Goal: Find specific page/section: Find specific page/section

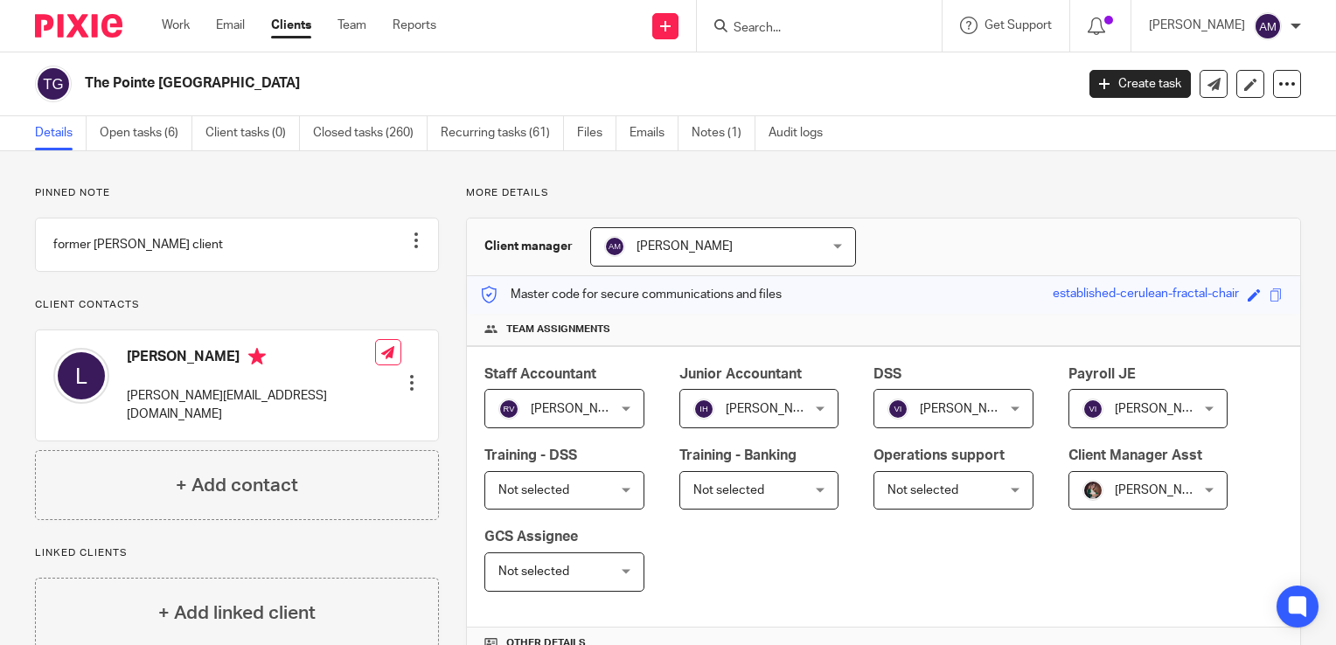
scroll to position [1654, 0]
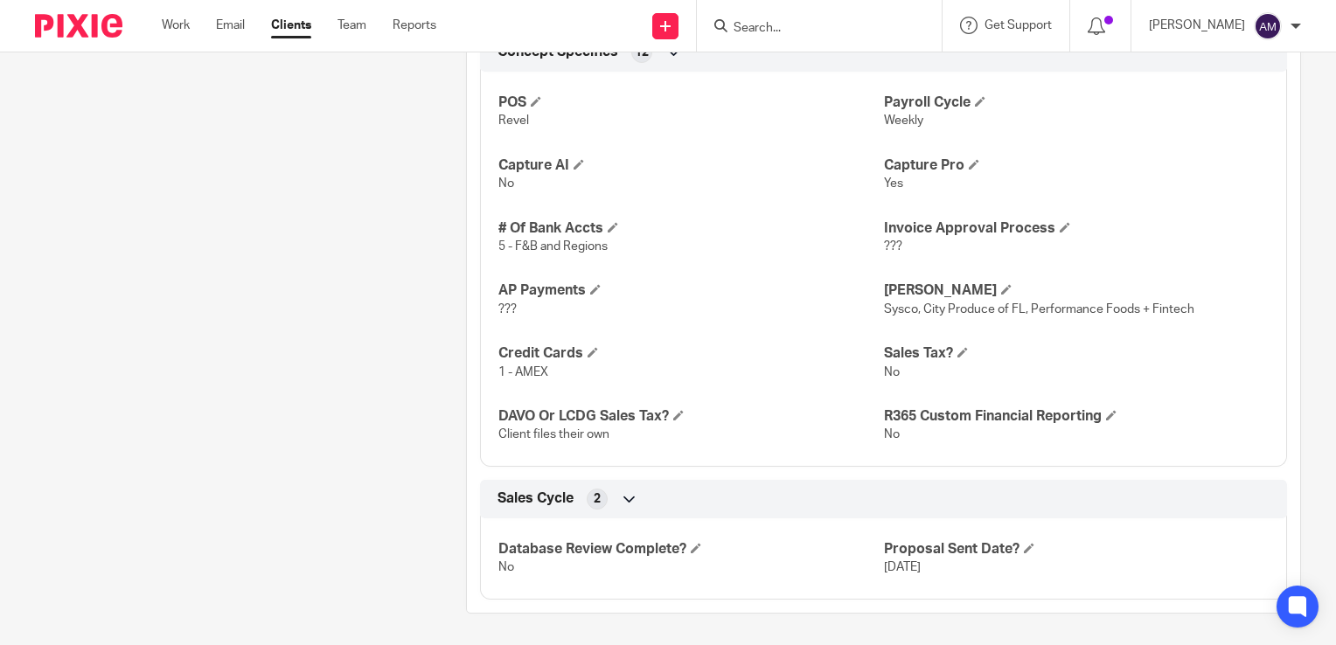
click at [807, 26] on input "Search" at bounding box center [810, 29] width 157 height 16
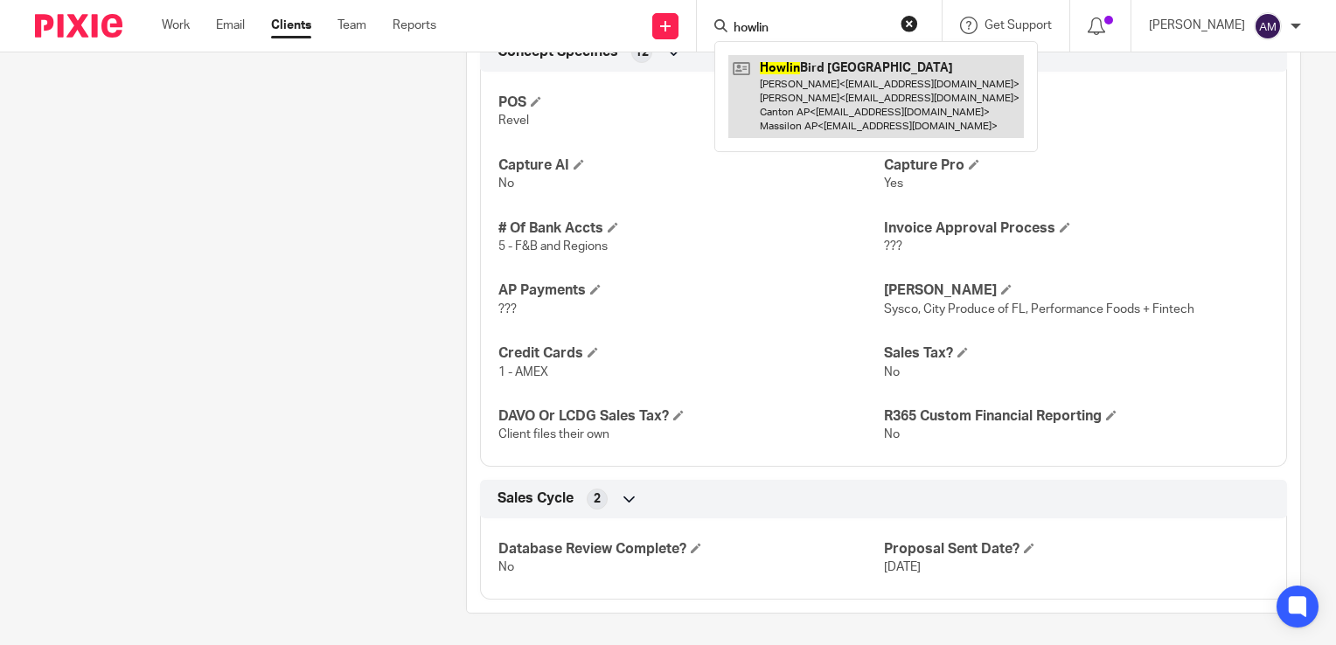
type input "howlin"
click at [861, 99] on link at bounding box center [875, 96] width 295 height 83
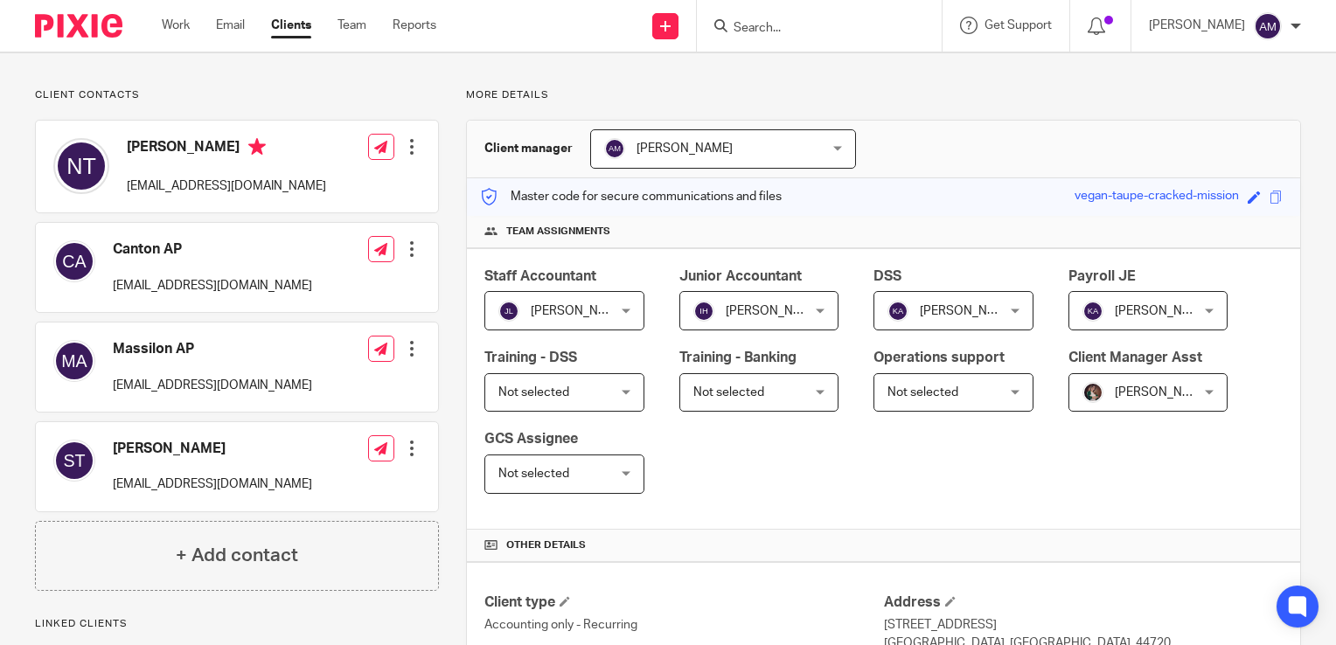
scroll to position [87, 0]
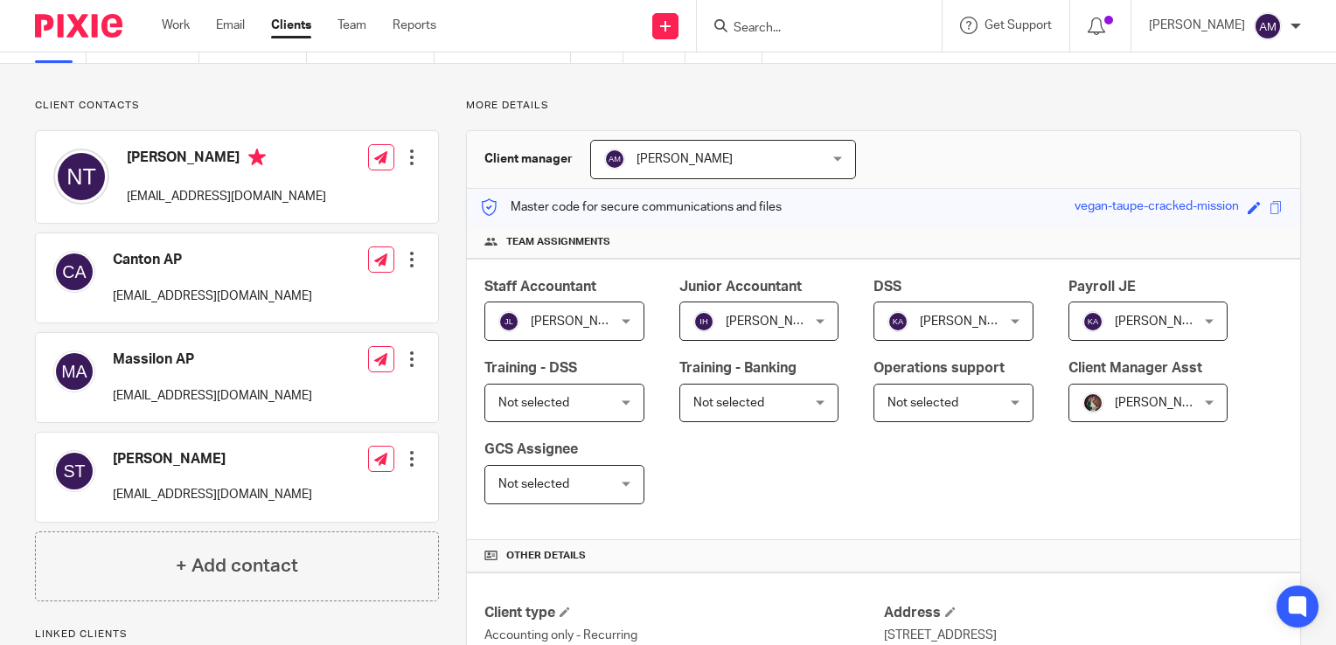
click at [789, 25] on input "Search" at bounding box center [810, 29] width 157 height 16
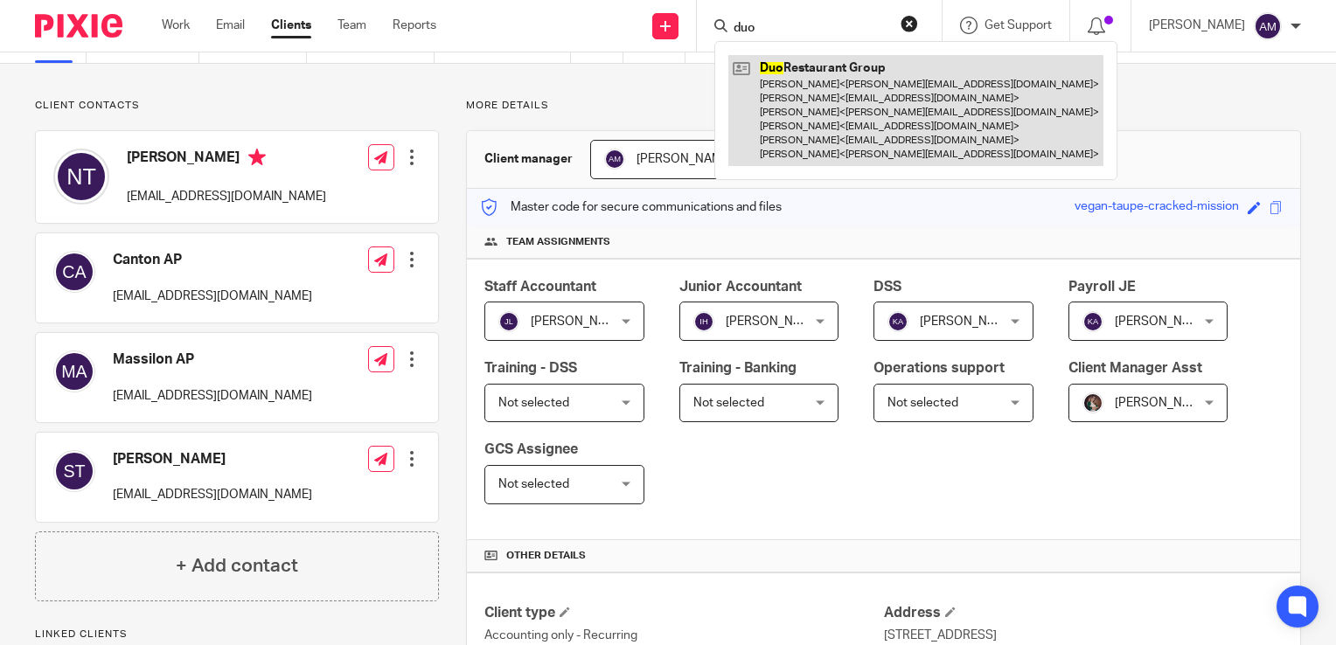
type input "duo"
click at [814, 148] on link at bounding box center [915, 110] width 375 height 111
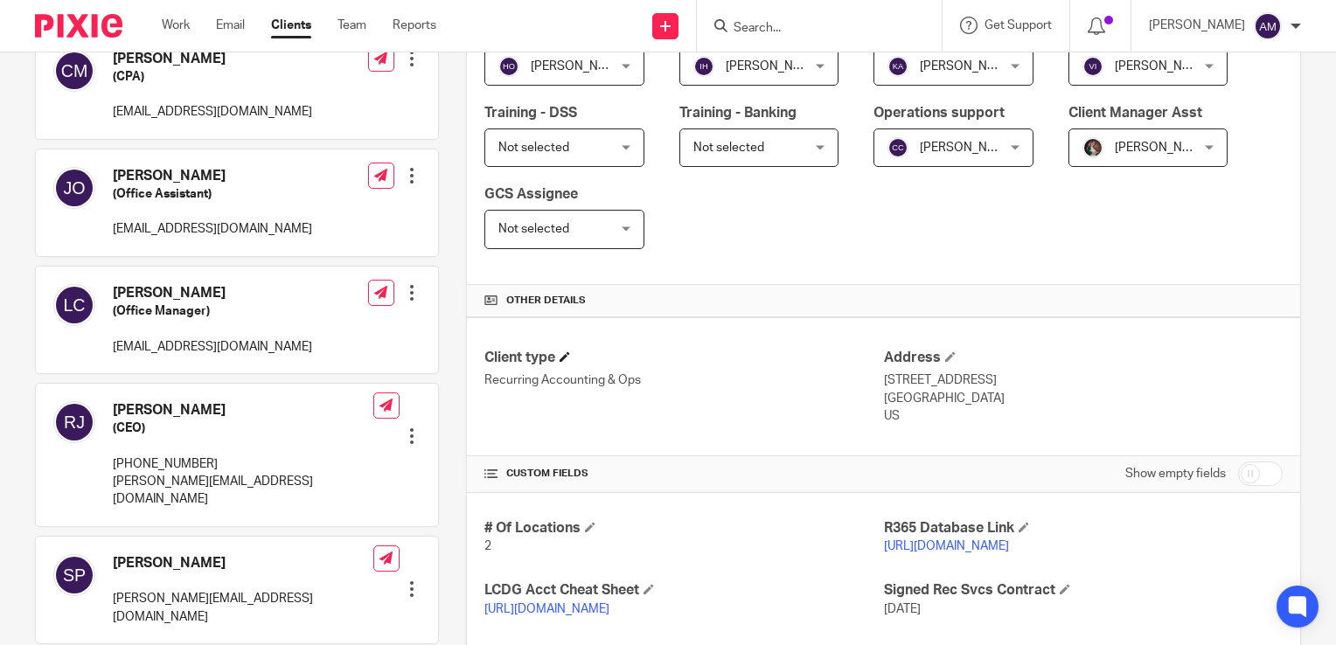
scroll to position [437, 0]
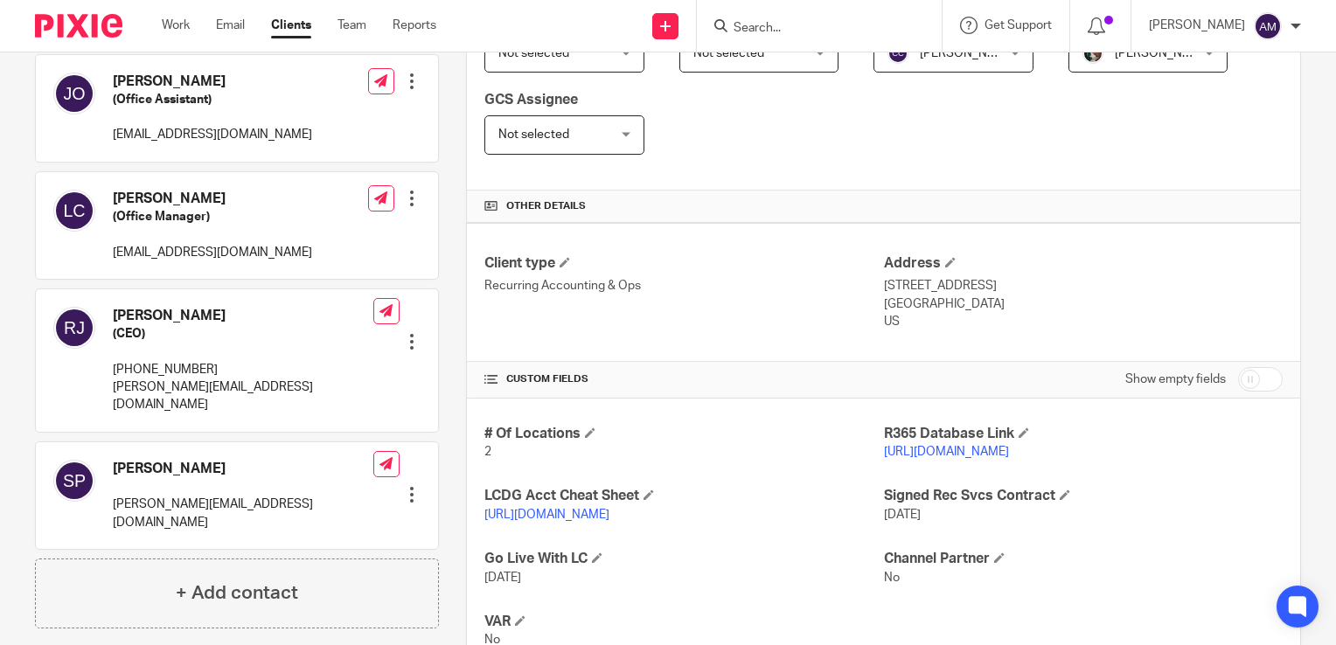
click at [939, 448] on link "https://dinewithduo.restaurant365.com/" at bounding box center [946, 452] width 125 height 12
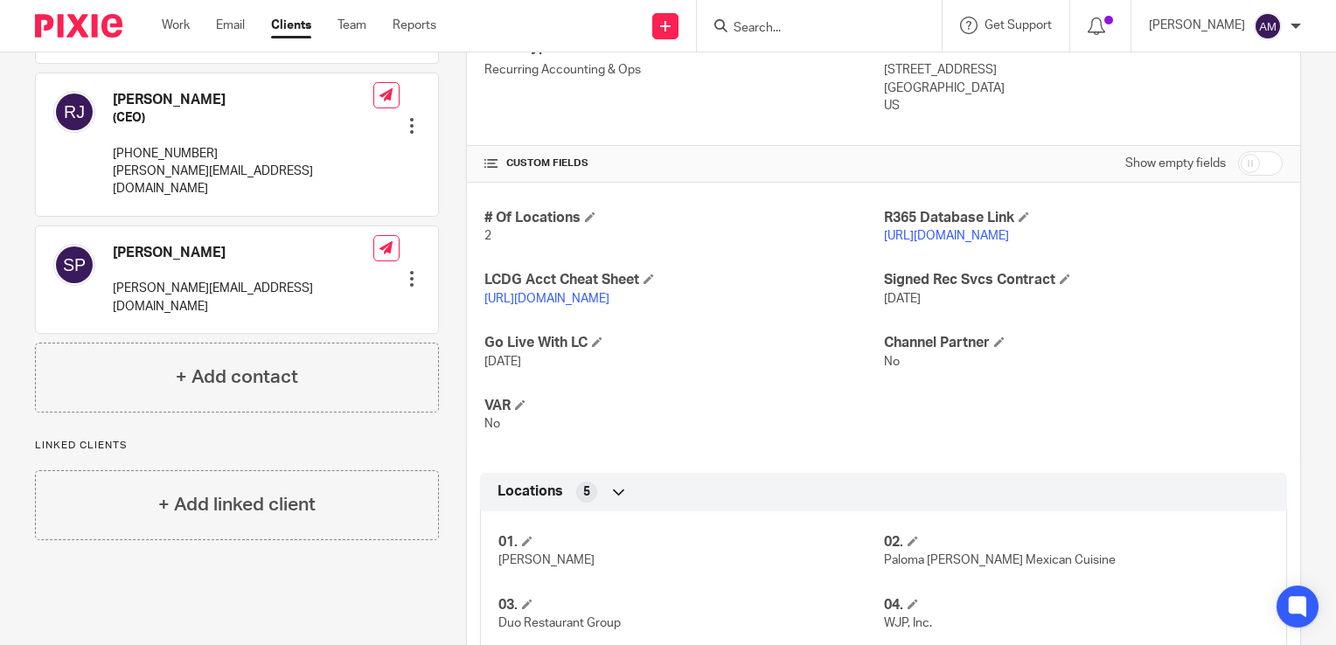
scroll to position [1049, 0]
